Goal: Task Accomplishment & Management: Manage account settings

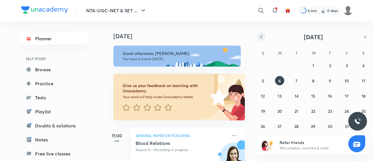
click at [259, 34] on icon "button" at bounding box center [261, 36] width 5 height 5
click at [347, 78] on abbr "12" at bounding box center [347, 81] width 4 height 6
